Goal: Transaction & Acquisition: Purchase product/service

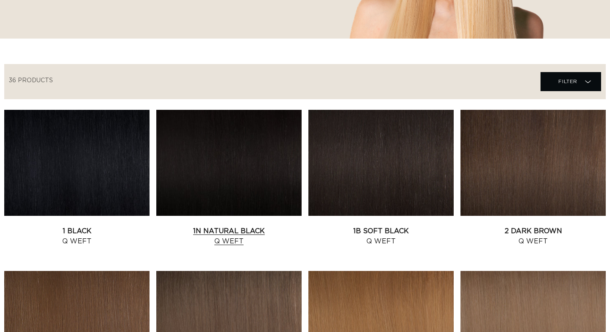
click at [210, 226] on link "1N Natural Black Q Weft" at bounding box center [228, 236] width 145 height 20
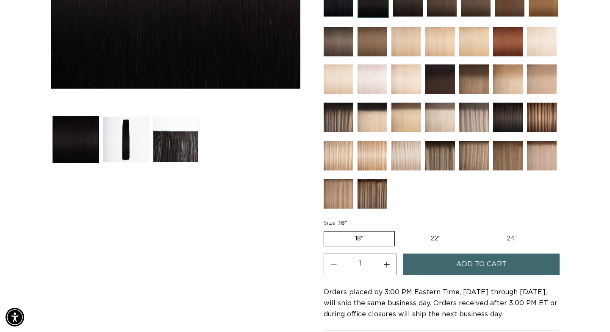
scroll to position [281, 0]
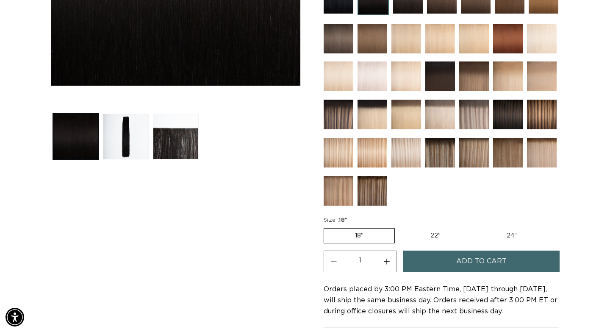
click at [434, 237] on label "22" Variant sold out or unavailable" at bounding box center [435, 235] width 72 height 14
click at [399, 227] on input "22" Variant sold out or unavailable" at bounding box center [399, 226] width 0 height 0
radio input "true"
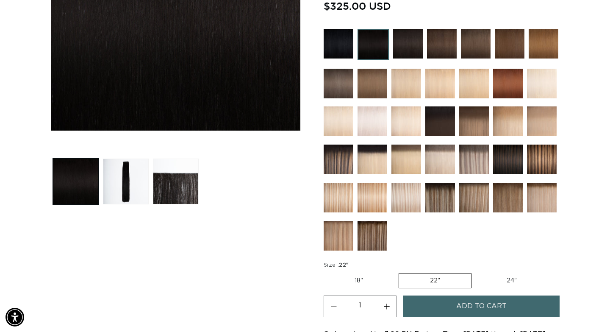
scroll to position [236, 0]
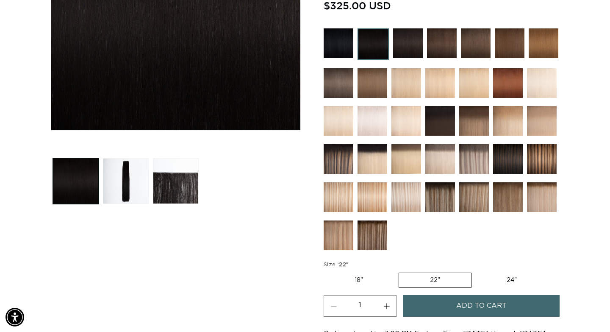
click at [503, 275] on label "24" Variant sold out or unavailable" at bounding box center [512, 280] width 72 height 14
click at [476, 271] on input "24" Variant sold out or unavailable" at bounding box center [476, 271] width 0 height 0
radio input "true"
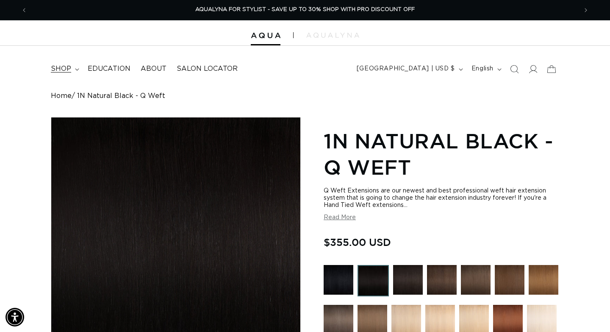
click at [77, 66] on summary "shop" at bounding box center [64, 68] width 37 height 19
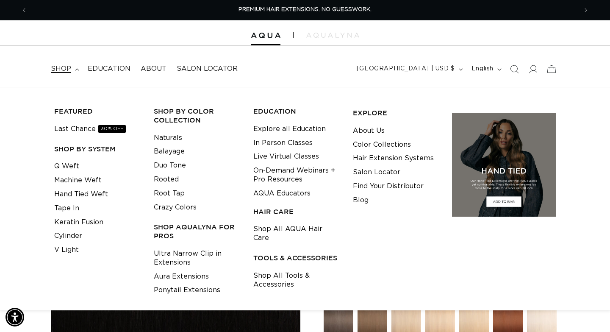
click at [87, 182] on link "Machine Weft" at bounding box center [77, 180] width 47 height 14
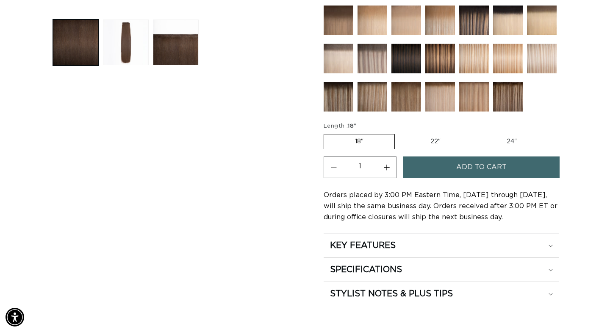
scroll to position [390, 0]
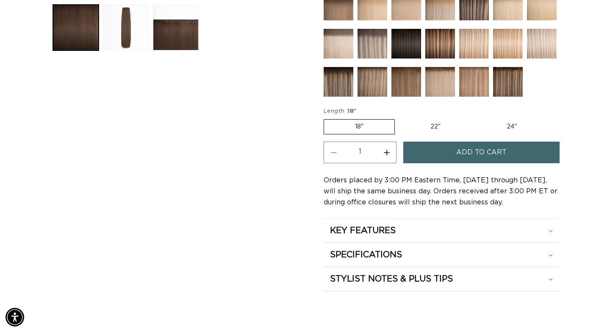
click at [430, 121] on label "22" Variant sold out or unavailable" at bounding box center [435, 126] width 72 height 14
click at [399, 118] on input "22" Variant sold out or unavailable" at bounding box center [399, 117] width 0 height 0
radio input "true"
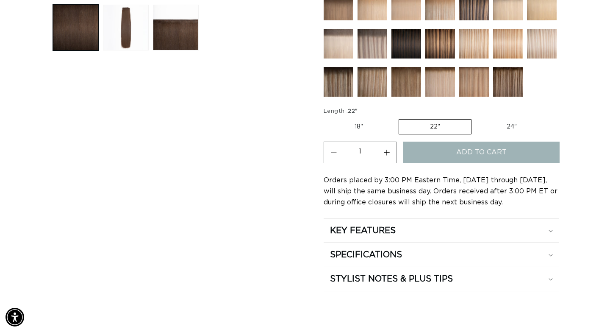
scroll to position [0, 0]
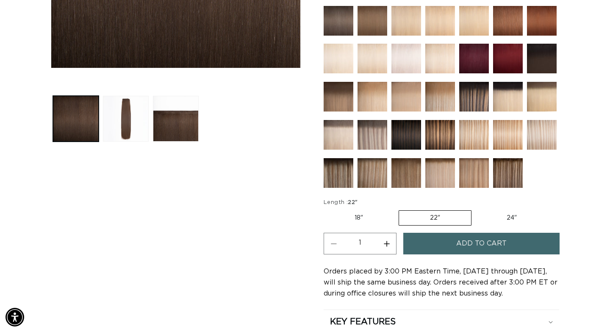
scroll to position [291, 0]
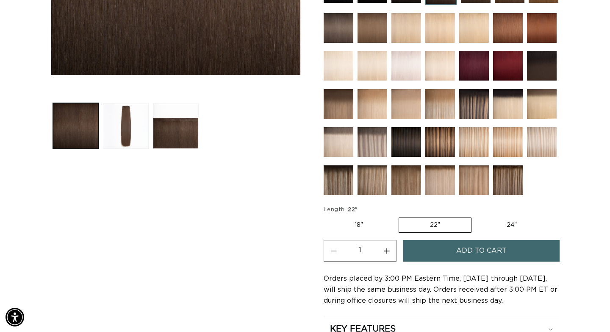
click at [520, 227] on label "24" Variant sold out or unavailable" at bounding box center [512, 225] width 72 height 14
click at [476, 216] on input "24" Variant sold out or unavailable" at bounding box center [476, 216] width 0 height 0
radio input "true"
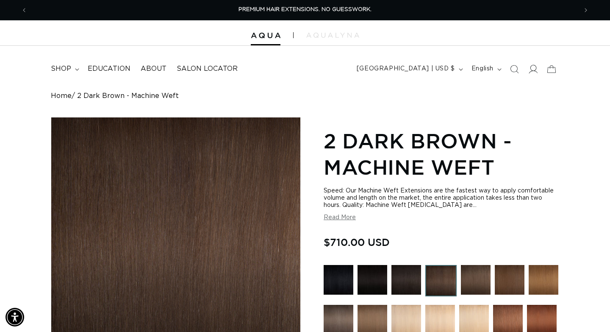
click at [533, 69] on icon at bounding box center [532, 68] width 9 height 9
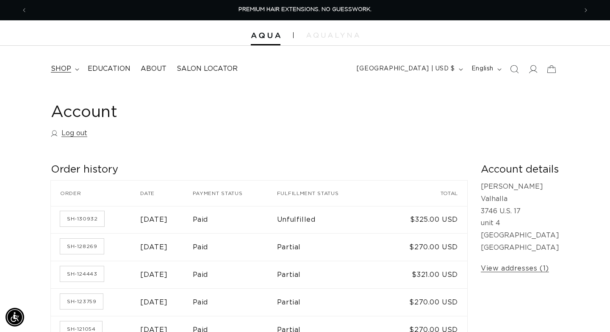
click at [75, 68] on icon at bounding box center [77, 69] width 4 height 3
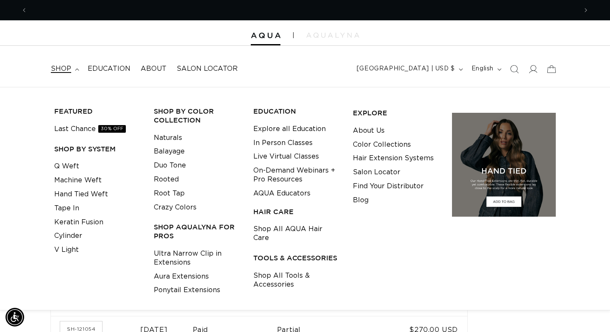
scroll to position [0, 550]
click at [65, 208] on link "Tape In" at bounding box center [66, 208] width 25 height 14
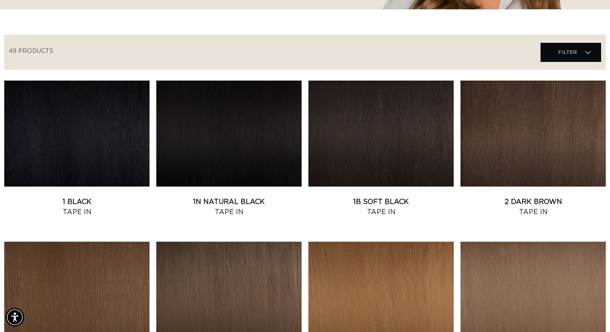
scroll to position [0, 1100]
click at [372, 202] on link "1B Soft Black Tape In" at bounding box center [380, 207] width 145 height 20
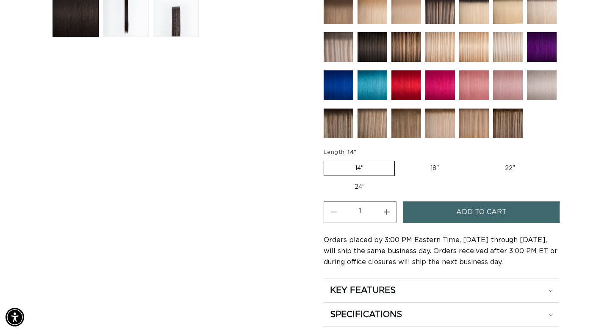
scroll to position [398, 0]
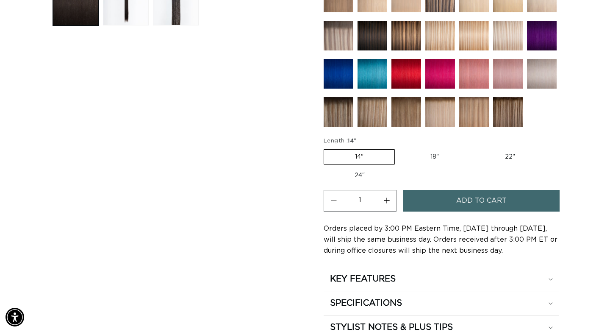
click at [438, 159] on label "18" Variant sold out or unavailable" at bounding box center [434, 157] width 70 height 14
click at [399, 148] on input "18" Variant sold out or unavailable" at bounding box center [399, 147] width 0 height 0
radio input "true"
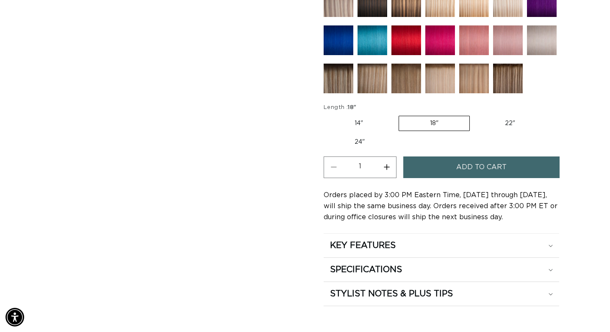
scroll to position [437, 0]
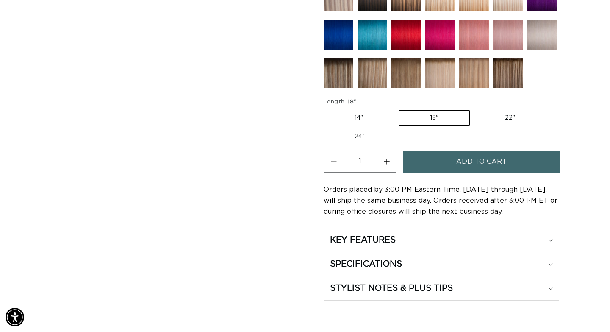
click at [502, 113] on label "22" Variant sold out or unavailable" at bounding box center [510, 118] width 72 height 14
click at [474, 109] on input "22" Variant sold out or unavailable" at bounding box center [474, 108] width 0 height 0
radio input "true"
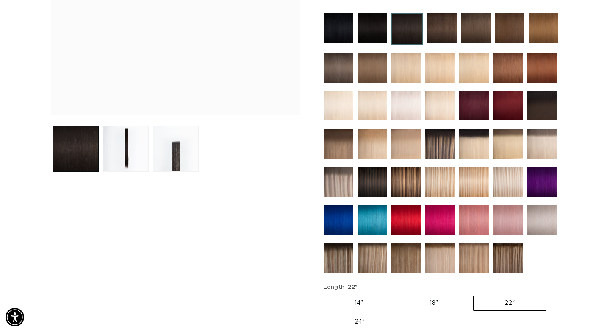
scroll to position [255, 0]
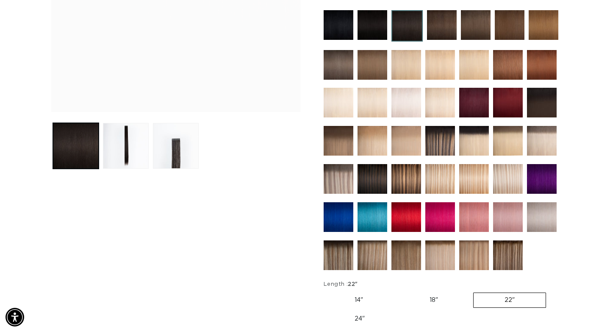
click at [436, 217] on img at bounding box center [440, 217] width 30 height 30
click at [429, 295] on label "18" Variant sold out or unavailable" at bounding box center [434, 300] width 70 height 14
click at [399, 291] on input "18" Variant sold out or unavailable" at bounding box center [398, 291] width 0 height 0
radio input "true"
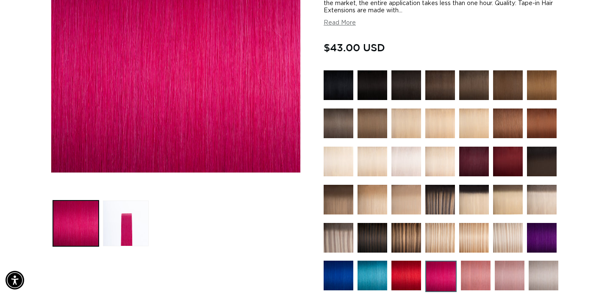
scroll to position [0, 550]
